Goal: Task Accomplishment & Management: Manage account settings

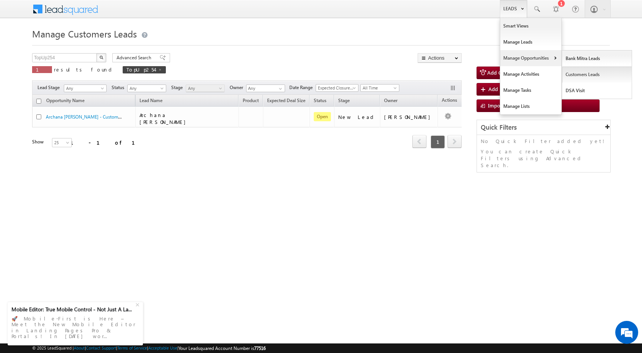
click at [582, 75] on link "Customers Leads" at bounding box center [597, 74] width 70 height 16
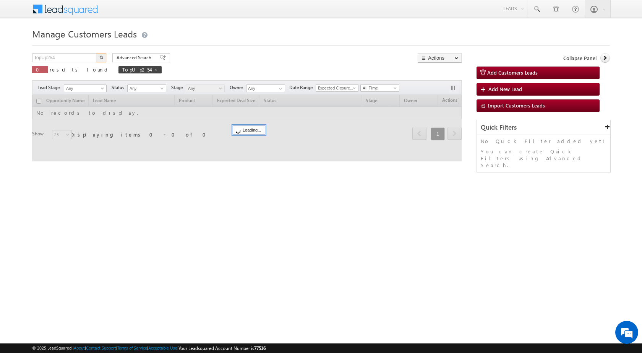
click at [60, 58] on input "TopUp254" at bounding box center [64, 57] width 65 height 9
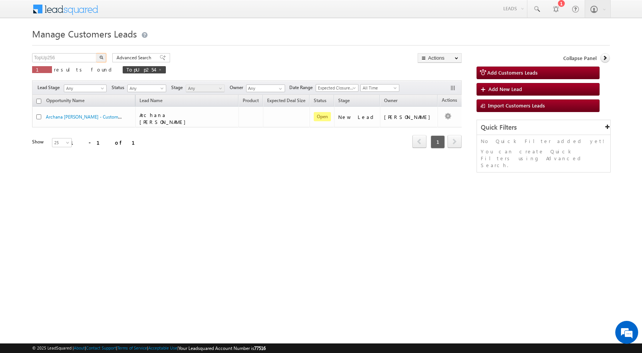
type input "TopUp256"
click at [105, 58] on button "button" at bounding box center [101, 57] width 10 height 9
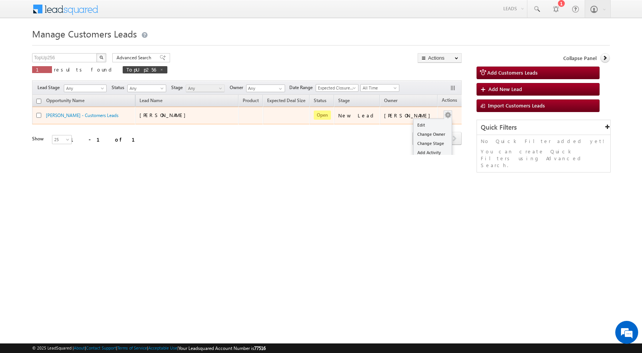
click at [444, 116] on button "button" at bounding box center [448, 115] width 8 height 8
click at [430, 123] on link "Edit" at bounding box center [432, 124] width 38 height 9
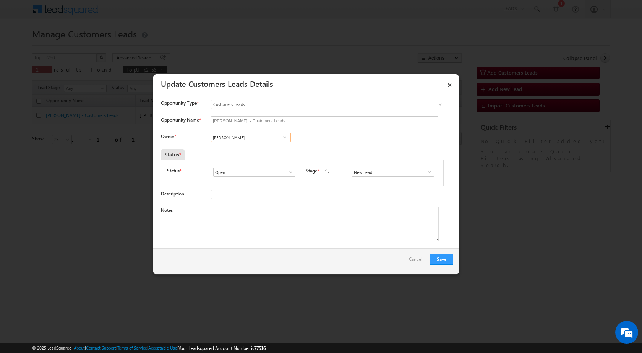
click at [249, 136] on input "[PERSON_NAME]" at bounding box center [251, 137] width 80 height 9
paste input "[EMAIL_ADDRESS][PERSON_NAME][DOMAIN_NAME]"
click at [245, 149] on link "[PERSON_NAME] Bhati [EMAIL_ADDRESS][PERSON_NAME][DOMAIN_NAME]" at bounding box center [251, 149] width 80 height 15
type input "[PERSON_NAME] [PERSON_NAME]"
click at [259, 224] on textarea "Notes" at bounding box center [325, 223] width 228 height 34
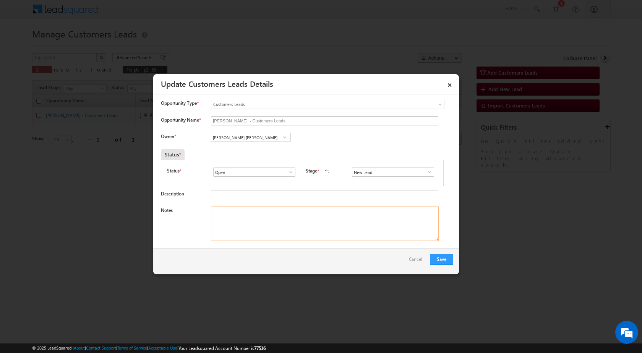
paste textarea "Name - [PERSON_NAME] / Mobile No - [PHONE_NUMBER] / Cust Discuss with brother /…"
click at [314, 221] on textarea "Name - [PERSON_NAME] / Mobile No - [PHONE_NUMBER] / Cust Discuss with brother /…" at bounding box center [325, 223] width 228 height 34
click at [431, 211] on textarea "Name - [PERSON_NAME] / Mobile No - [PHONE_NUMBER] / Cust Discuss with brother /…" at bounding box center [325, 223] width 228 height 34
drag, startPoint x: 248, startPoint y: 217, endPoint x: 253, endPoint y: 235, distance: 18.5
click at [253, 235] on textarea "Name - [PERSON_NAME] / Mobile No - [PHONE_NUMBER] / Cust Discuss with brother /…" at bounding box center [325, 223] width 228 height 34
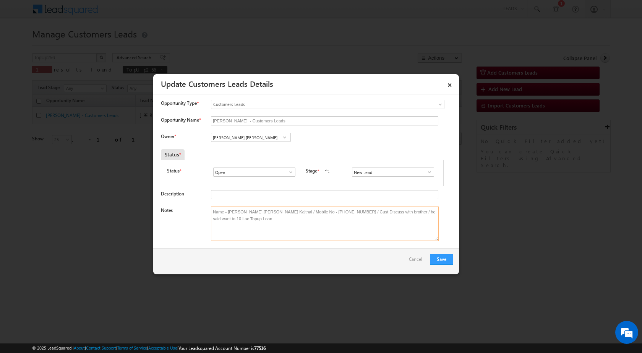
drag, startPoint x: 276, startPoint y: 216, endPoint x: 227, endPoint y: 219, distance: 49.0
click at [285, 237] on textarea "Name - [PERSON_NAME] [PERSON_NAME] Kaithal / Mobile No - [PHONE_NUMBER] / Cust …" at bounding box center [325, 223] width 228 height 34
click at [260, 226] on textarea "Name - [PERSON_NAME] [PERSON_NAME] Kaithal / Mobile No - [PHONE_NUMBER] / Cust …" at bounding box center [325, 223] width 228 height 34
click at [257, 214] on textarea "Name - [PERSON_NAME] [PERSON_NAME] Kaithal / Mobile No - [PHONE_NUMBER] / Cust …" at bounding box center [325, 223] width 228 height 34
click at [258, 214] on textarea "Name - [PERSON_NAME] [PERSON_NAME] Kaithal / Mobile No - [PHONE_NUMBER] / Cust …" at bounding box center [325, 223] width 228 height 34
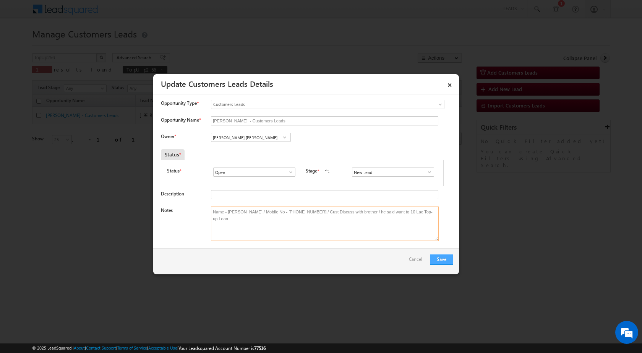
type textarea "Name - [PERSON_NAME] / Mobile No - [PHONE_NUMBER] / Cust Discuss with brother /…"
click at [447, 262] on button "Save" at bounding box center [441, 259] width 23 height 11
